Goal: Information Seeking & Learning: Learn about a topic

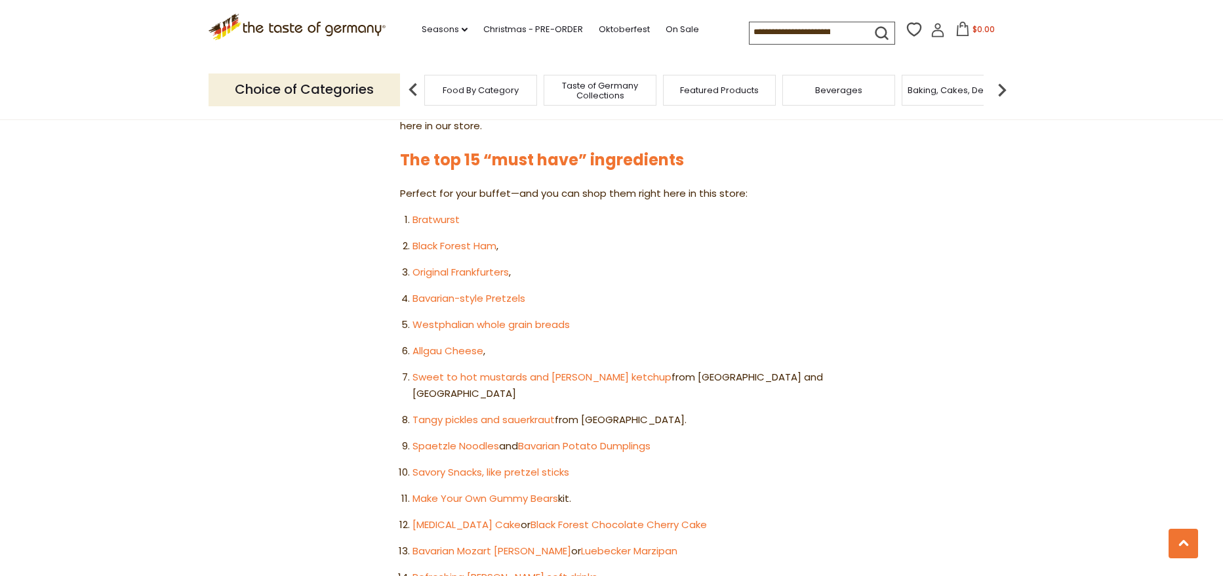
scroll to position [809, 0]
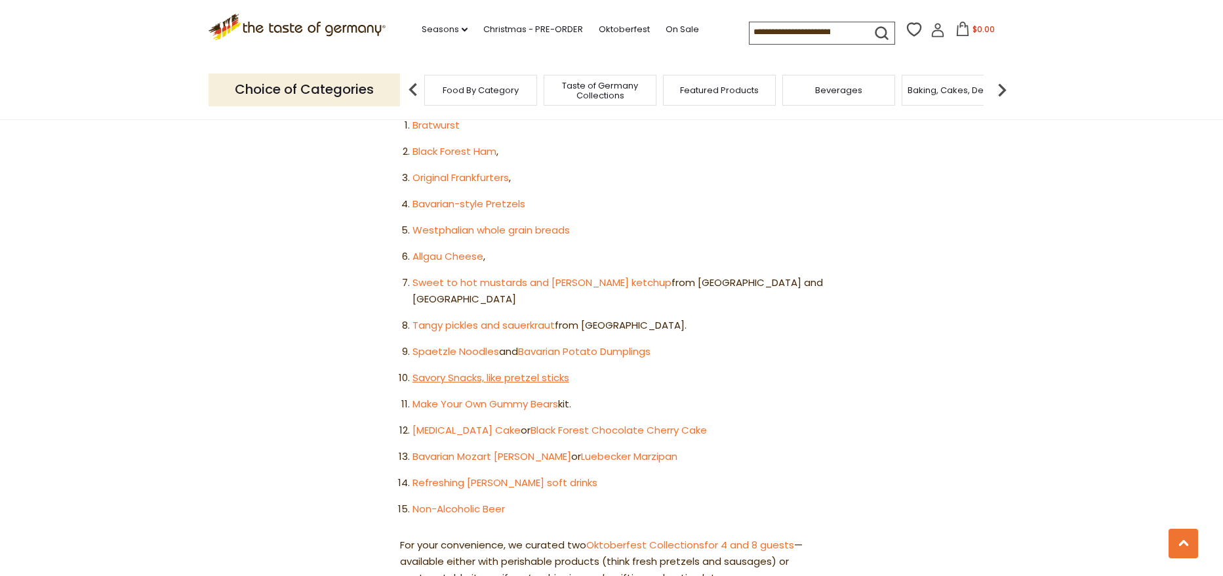
click at [461, 370] on link "Savory Snacks, like pretzel sticks" at bounding box center [490, 377] width 157 height 14
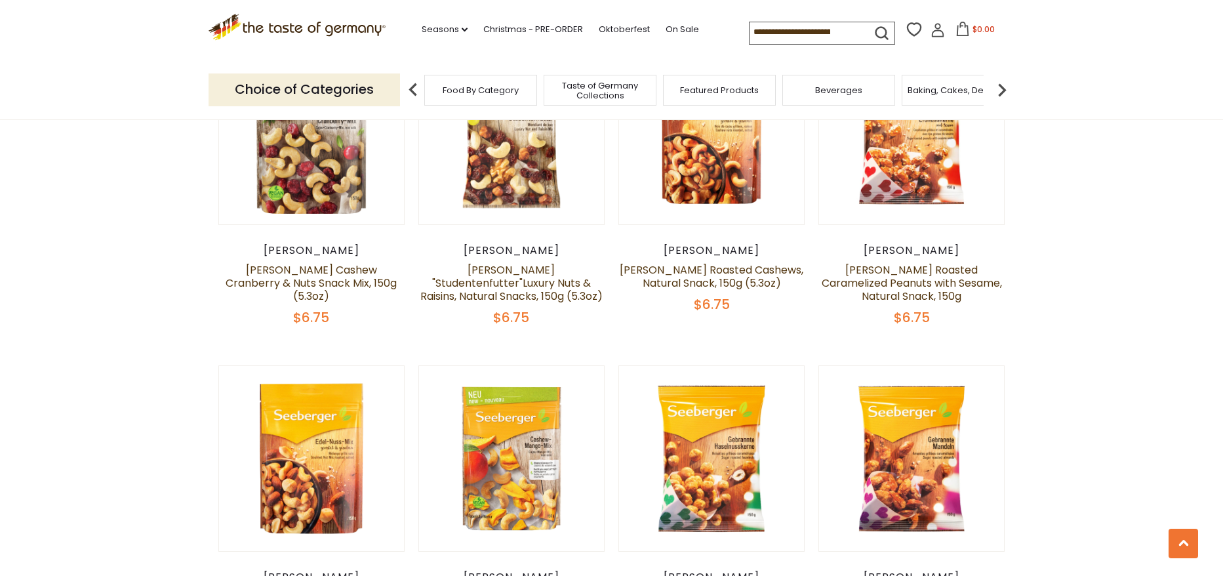
scroll to position [983, 0]
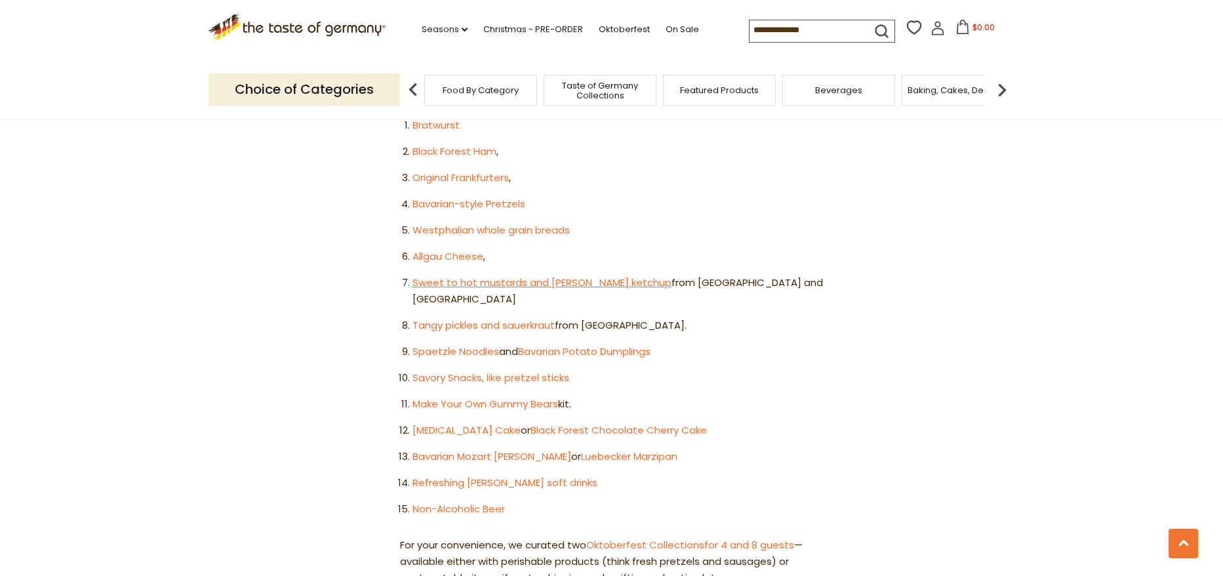
click at [469, 275] on link "Sweet to hot mustards and curry ketchup" at bounding box center [541, 282] width 259 height 14
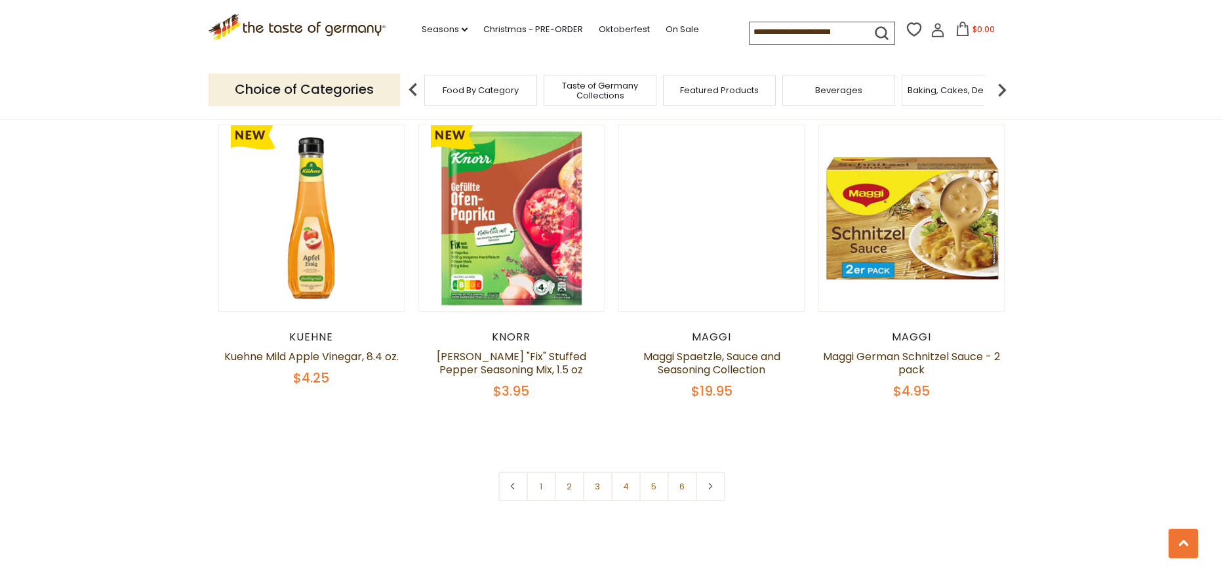
scroll to position [3059, 0]
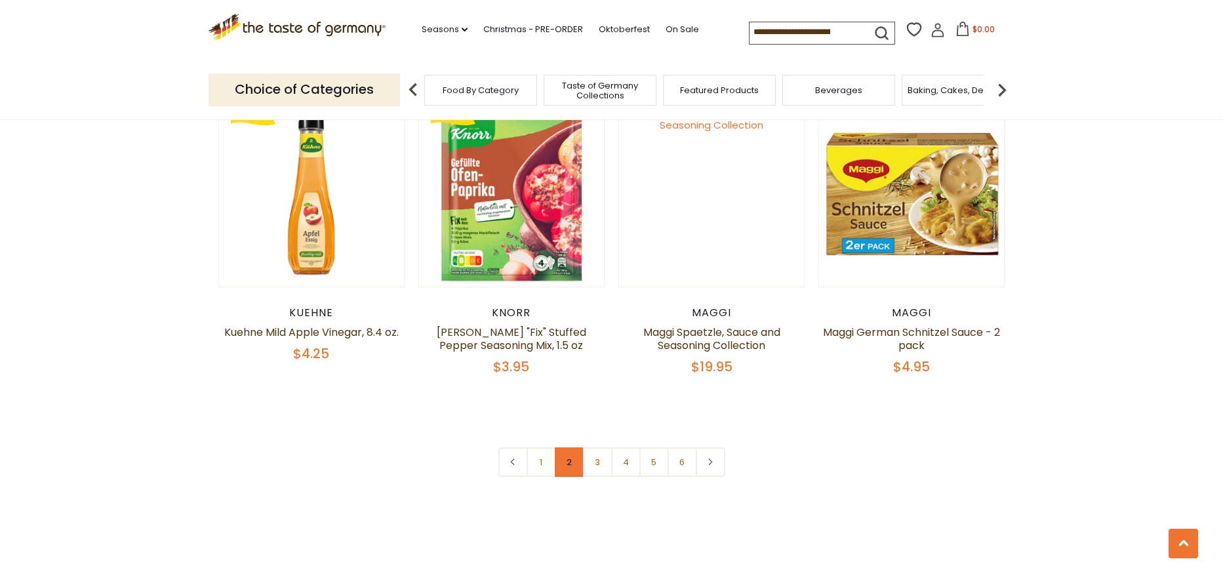
click at [571, 447] on link "2" at bounding box center [569, 461] width 29 height 29
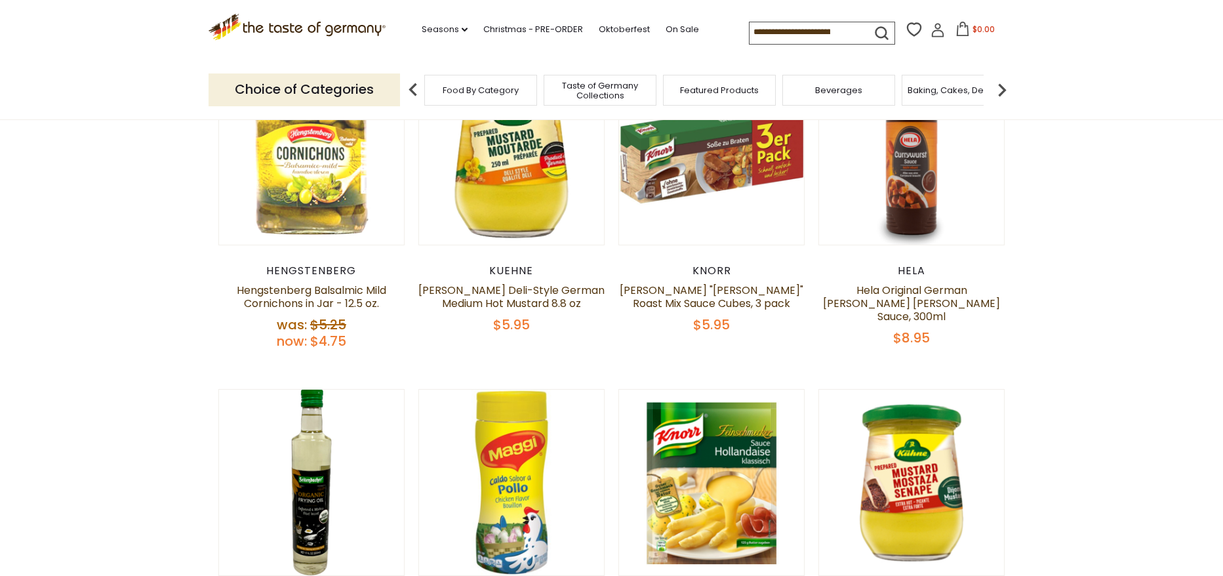
scroll to position [619, 0]
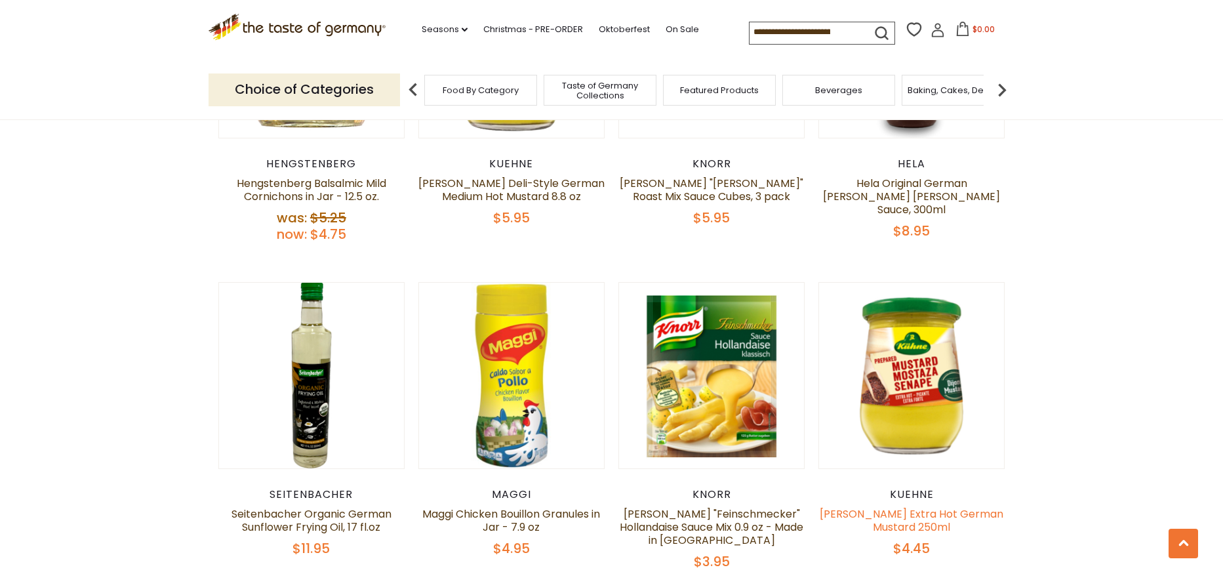
click at [914, 517] on link "Kuehne Extra Hot German Mustard 250ml" at bounding box center [911, 520] width 184 height 28
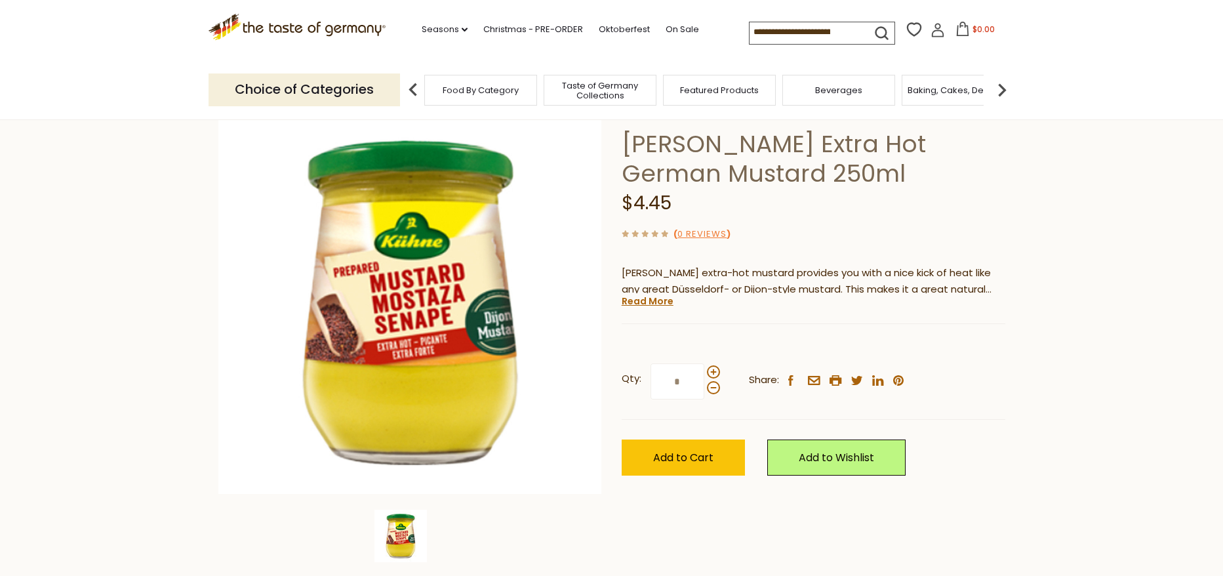
scroll to position [109, 0]
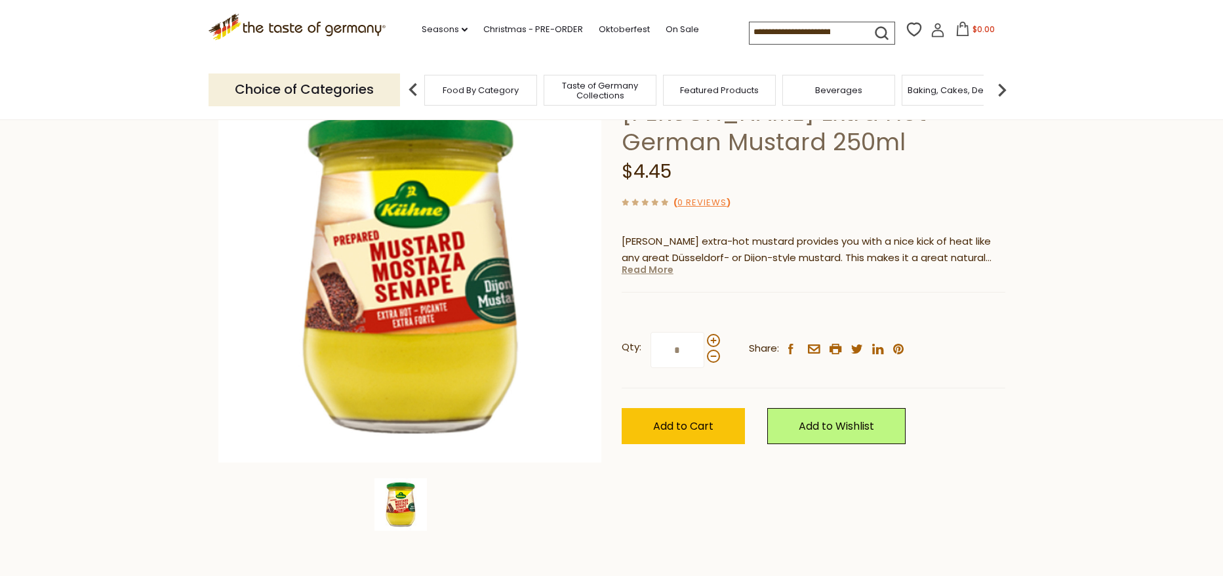
click at [647, 273] on link "Read More" at bounding box center [647, 269] width 52 height 13
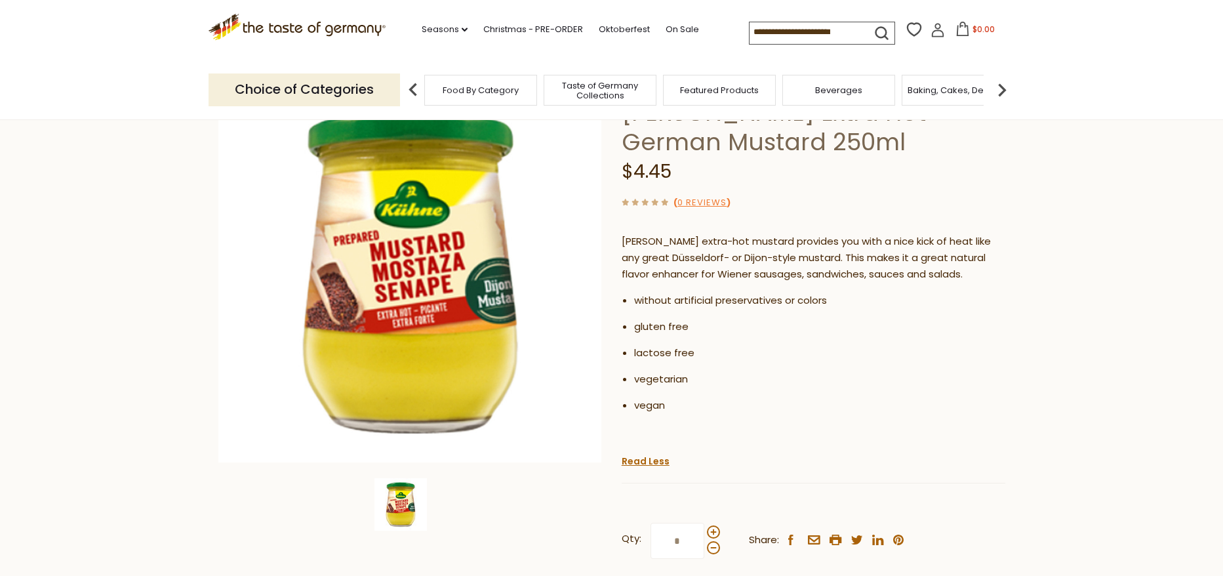
click at [799, 389] on ul "without artificial preservatives or colors gluten free lactose free vegetarian …" at bounding box center [812, 357] width 383 height 131
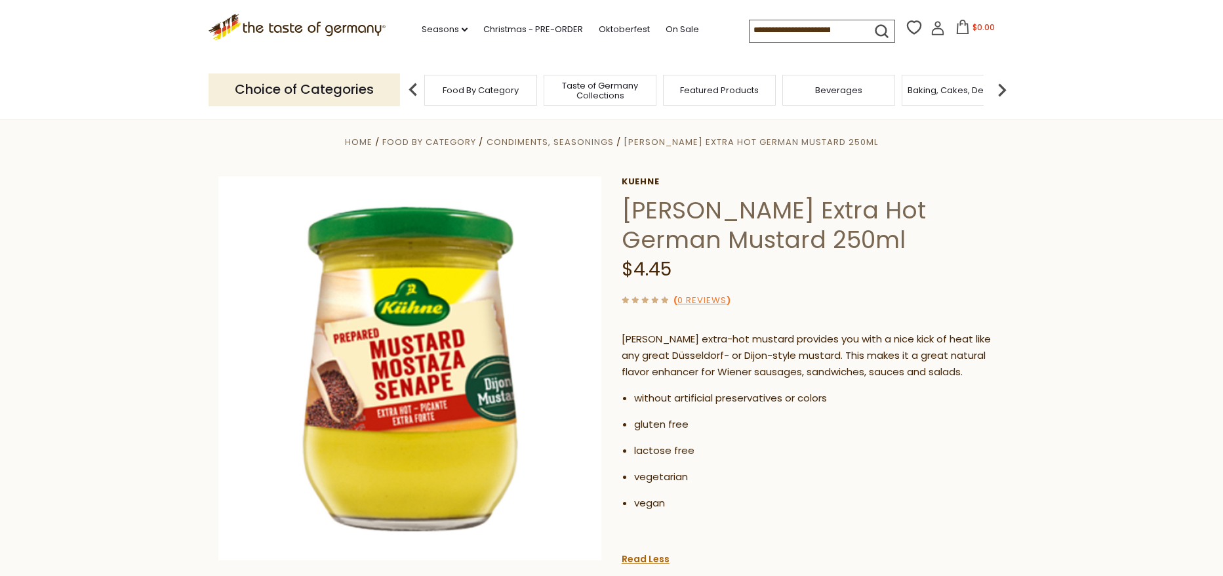
scroll to position [0, 0]
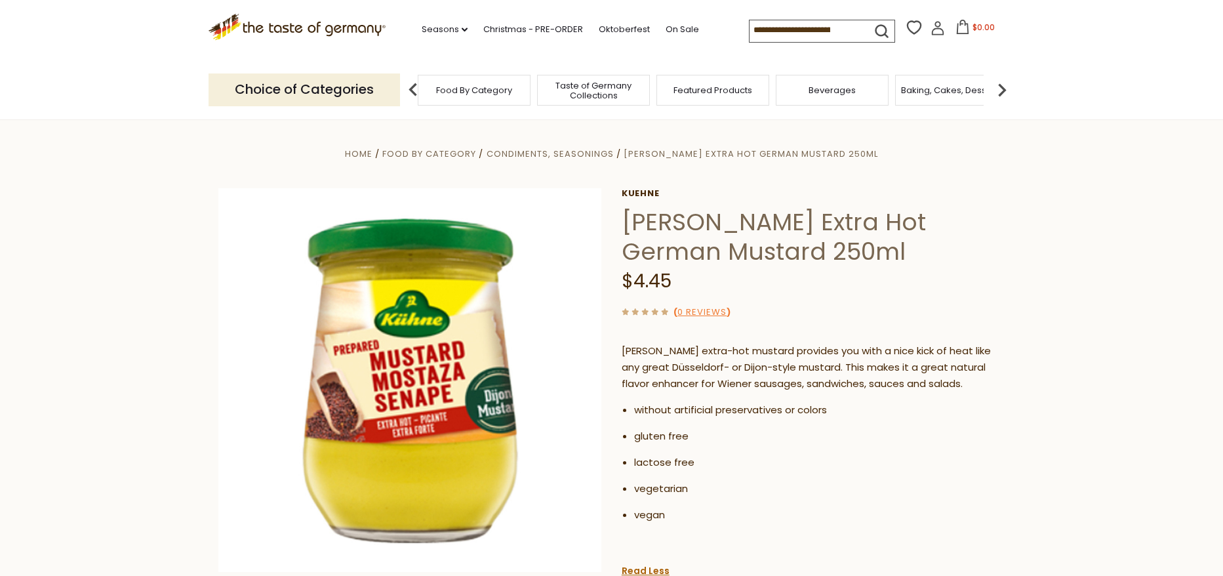
click at [497, 96] on div "Food By Category" at bounding box center [474, 90] width 113 height 31
click at [595, 89] on span "Taste of Germany Collections" at bounding box center [593, 91] width 105 height 20
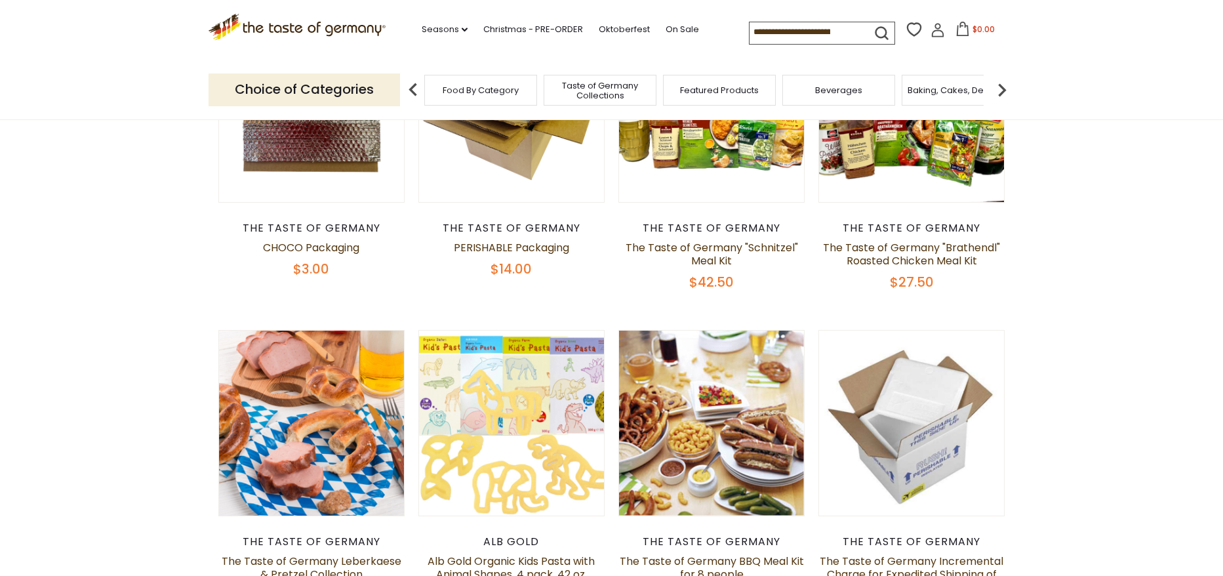
scroll to position [656, 0]
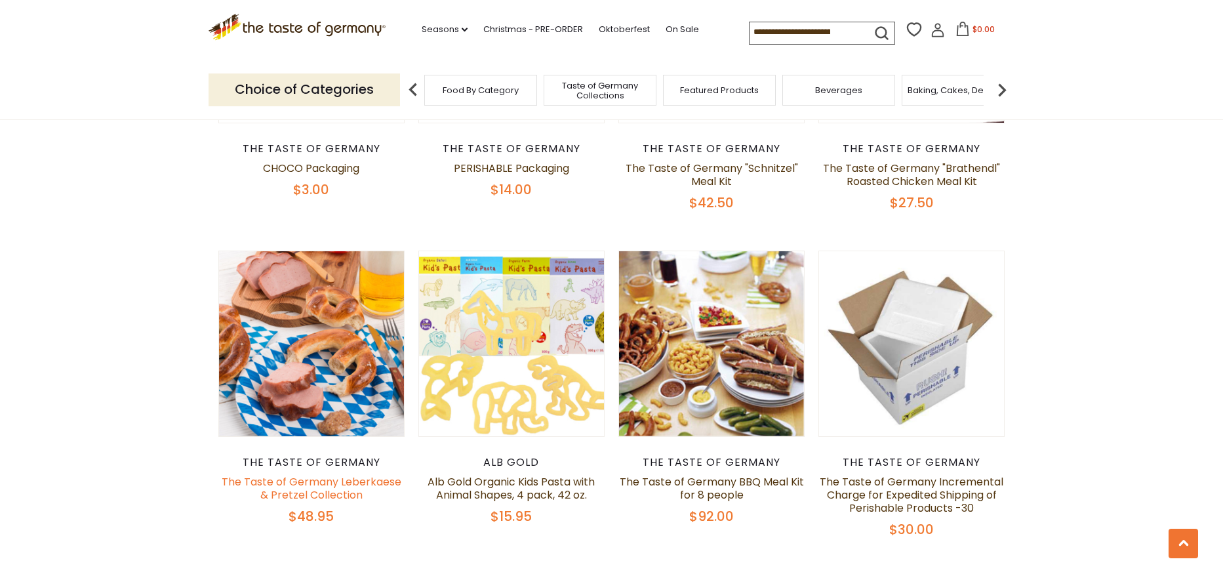
click at [323, 491] on link "The Taste of Germany Leberkaese & Pretzel Collection" at bounding box center [312, 488] width 180 height 28
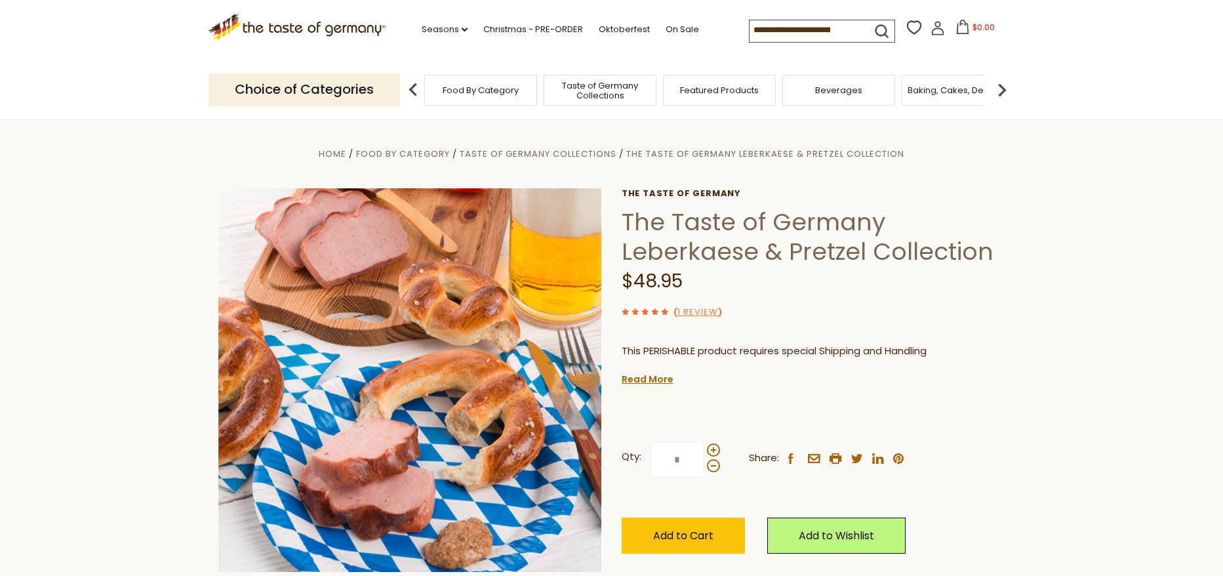
click at [1055, 407] on section "Home Food By Category Taste of Germany Collections The Taste of Germany Leberka…" at bounding box center [611, 410] width 1223 height 583
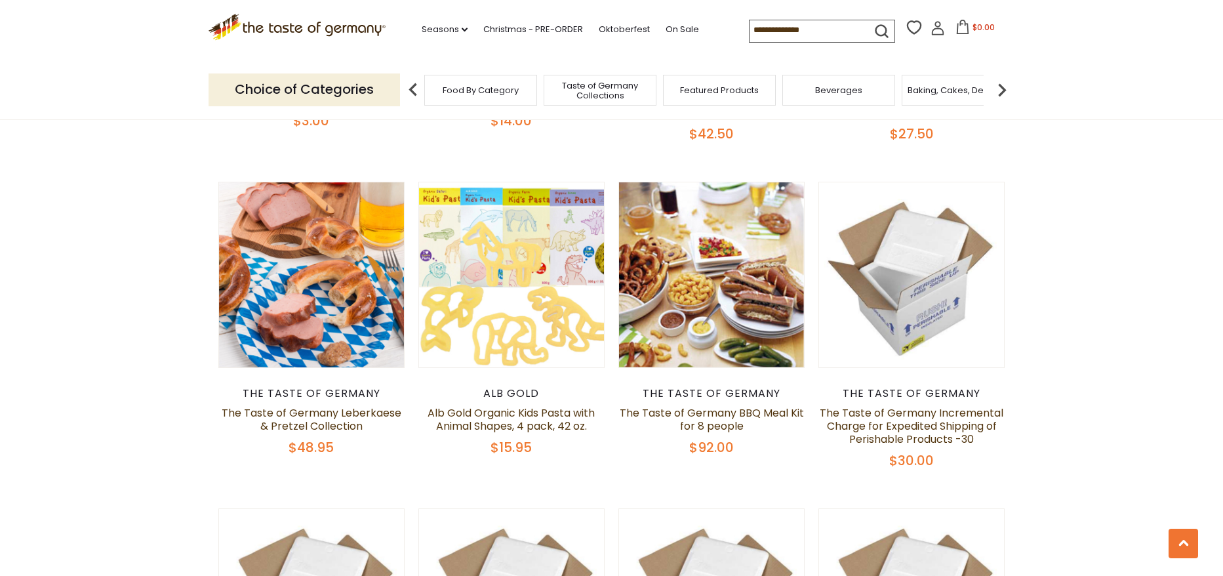
scroll to position [656, 0]
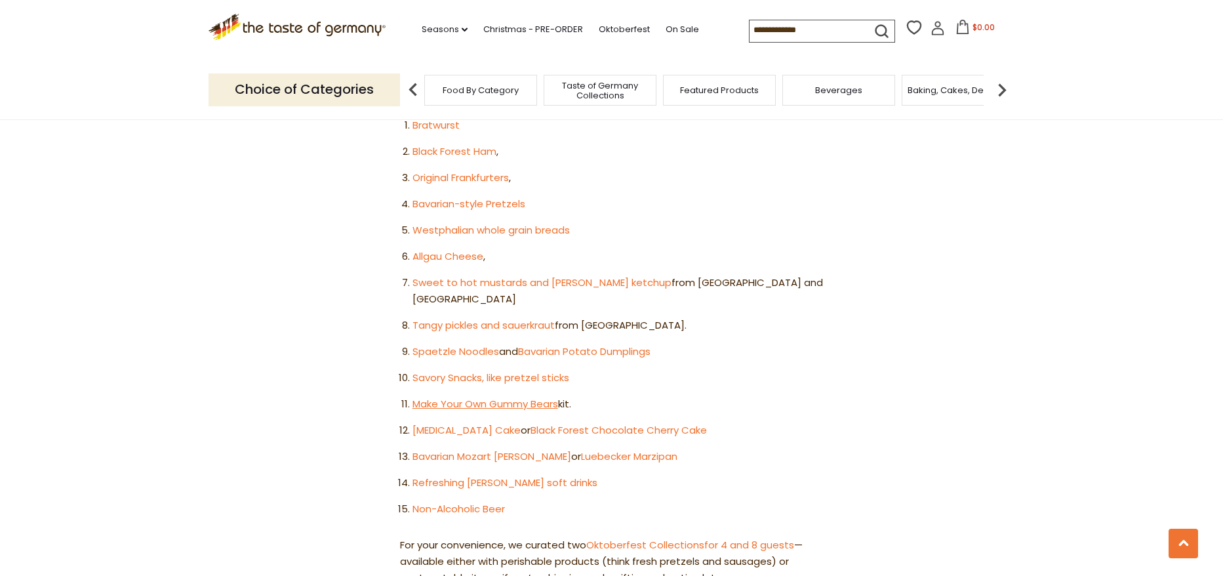
click at [473, 397] on link "Make Your Own Gummy Bears" at bounding box center [485, 404] width 146 height 14
click at [433, 449] on link "Bavarian Mozart [PERSON_NAME]" at bounding box center [491, 456] width 159 height 14
click at [460, 249] on link "Allgau Cheese" at bounding box center [447, 256] width 71 height 14
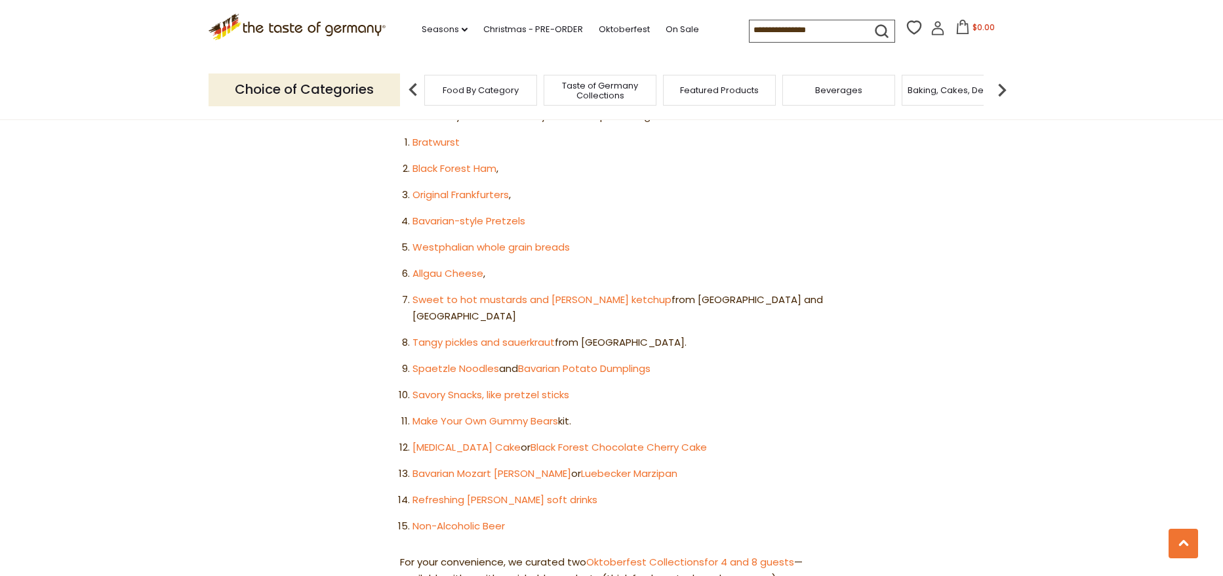
scroll to position [809, 0]
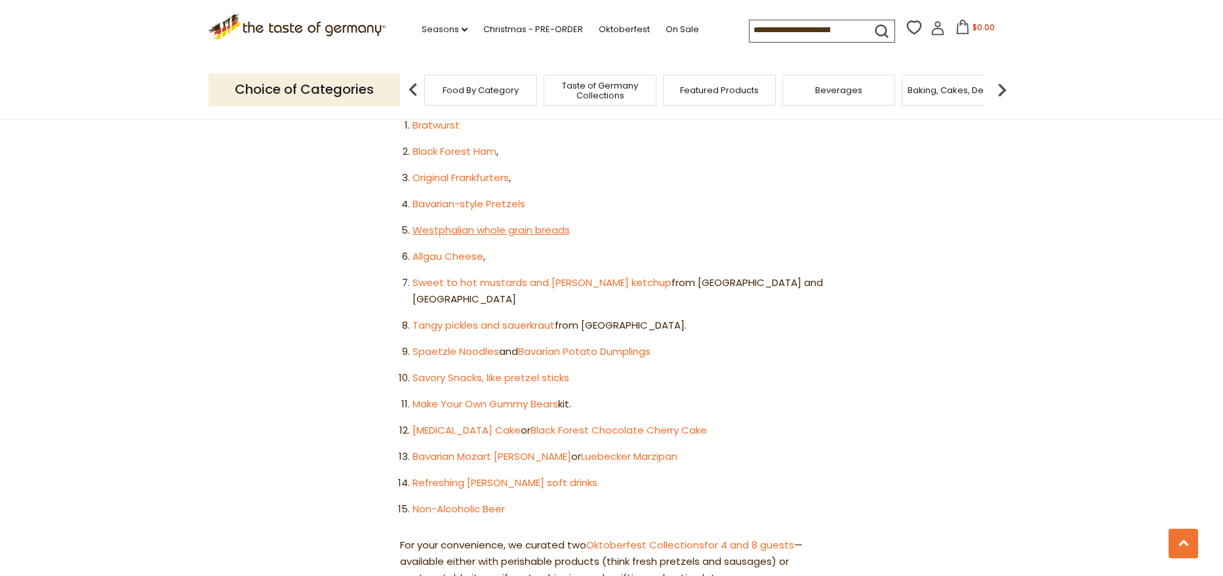
click at [449, 223] on link "Westphalian whole grain breads" at bounding box center [490, 230] width 157 height 14
click at [473, 197] on link "Bavarian-style Pretzels" at bounding box center [468, 204] width 113 height 14
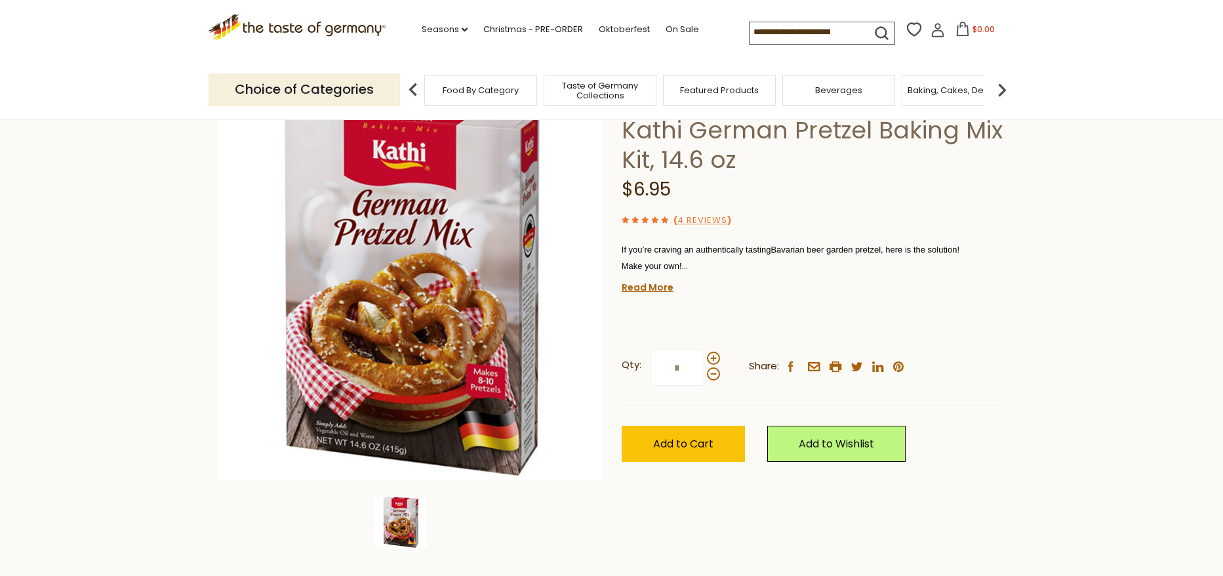
scroll to position [109, 0]
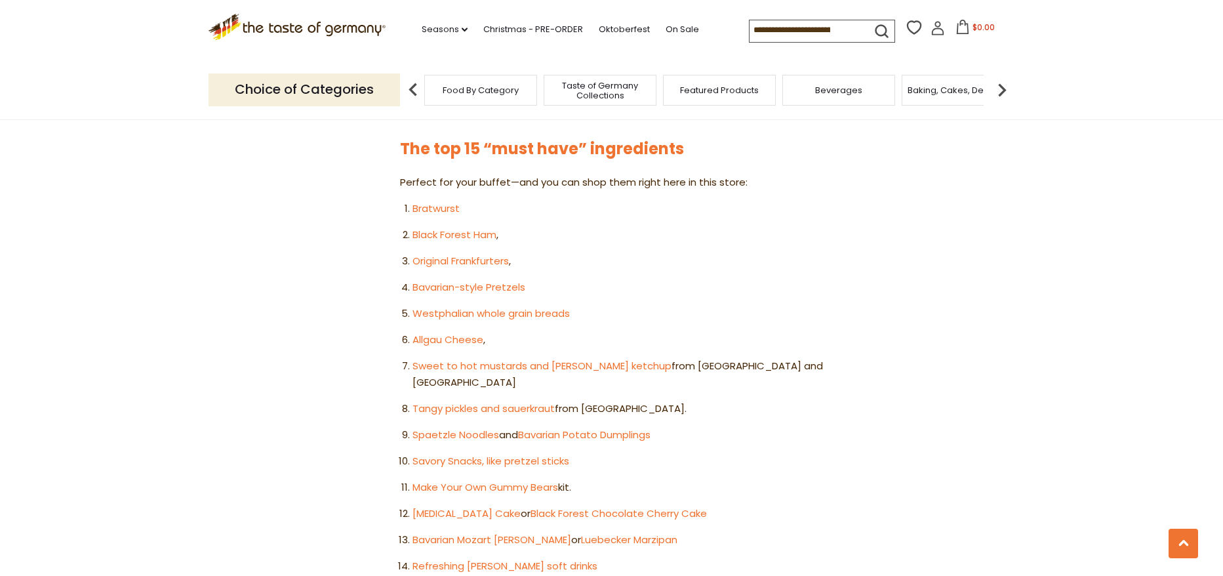
scroll to position [699, 0]
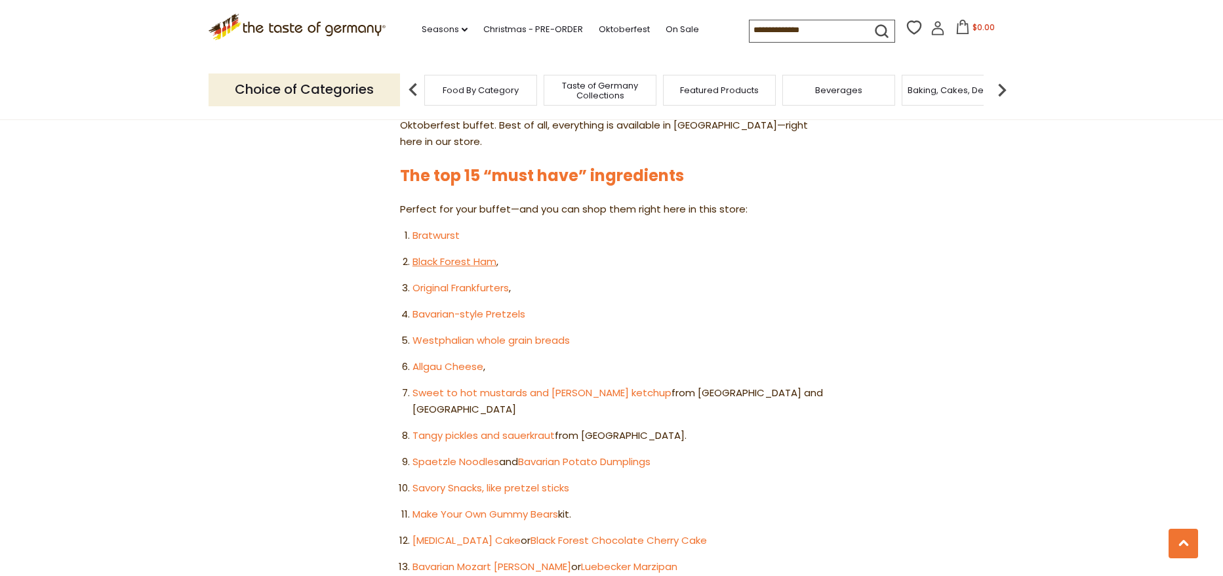
click at [471, 254] on link "Black Forest Ham" at bounding box center [454, 261] width 84 height 14
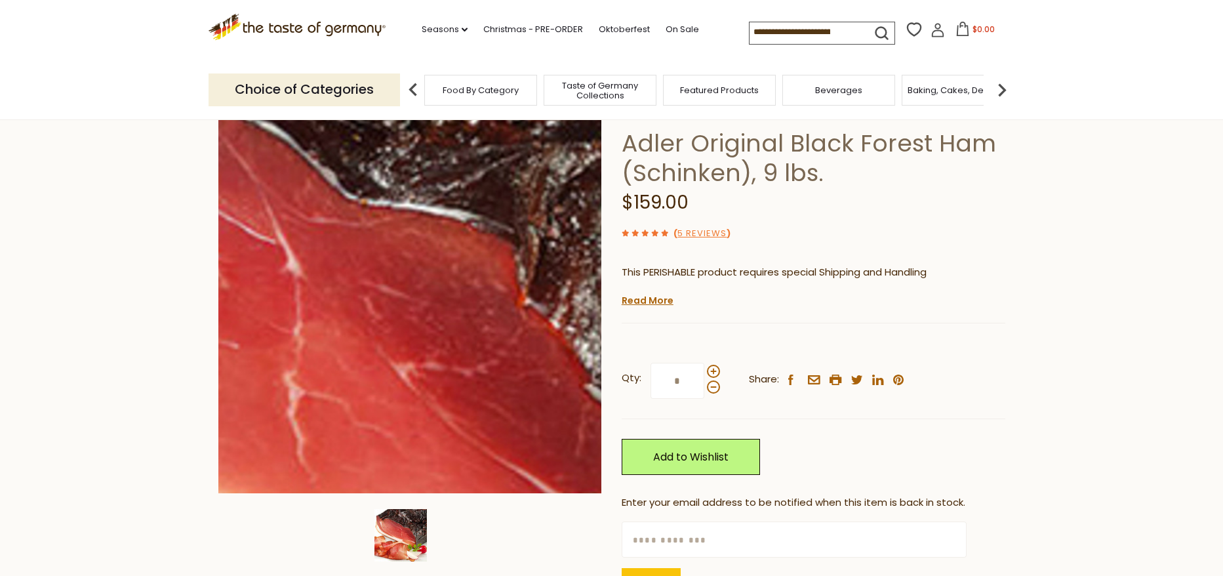
scroll to position [109, 0]
